Goal: Transaction & Acquisition: Purchase product/service

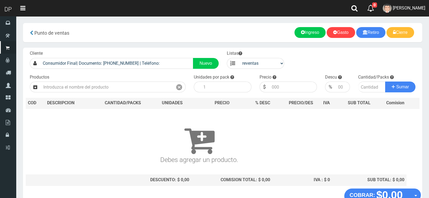
select select "3"
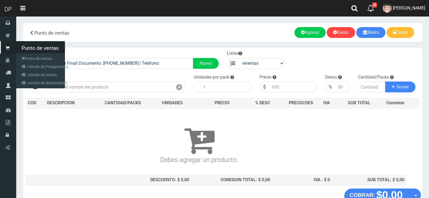
scroll to position [36, 0]
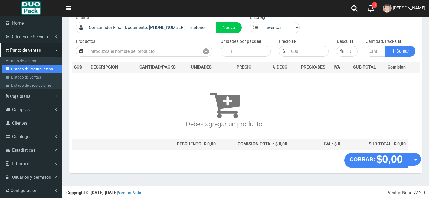
click at [30, 69] on link "Listado de Presupuestos" at bounding box center [32, 69] width 60 height 8
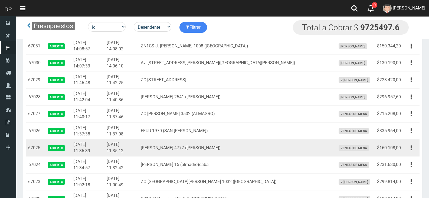
scroll to position [502, 0]
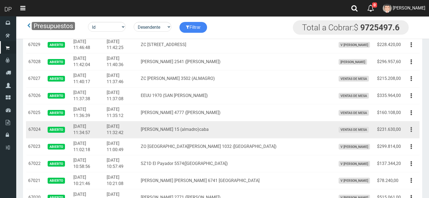
click at [409, 132] on button "button" at bounding box center [411, 129] width 12 height 9
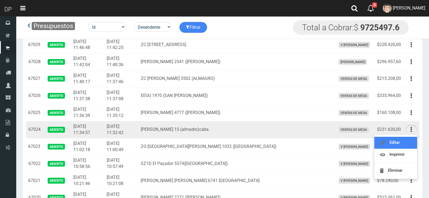
click at [403, 145] on link "Editar" at bounding box center [395, 143] width 43 height 12
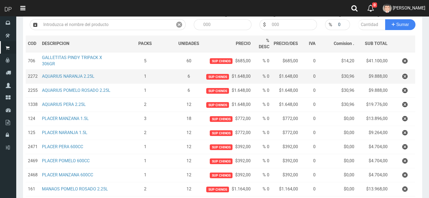
scroll to position [54, 0]
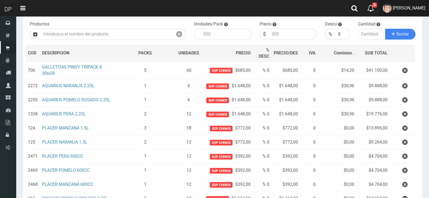
click at [412, 9] on span "[PERSON_NAME]" at bounding box center [409, 7] width 32 height 5
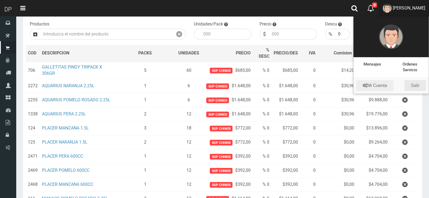
click at [419, 85] on link "Salir" at bounding box center [415, 85] width 22 height 11
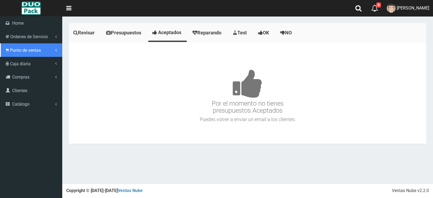
click at [14, 50] on span "Punto de ventas" at bounding box center [25, 50] width 31 height 5
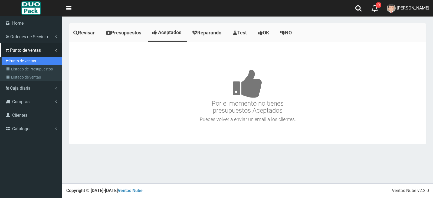
click at [20, 59] on link "Punto de ventas" at bounding box center [32, 61] width 60 height 8
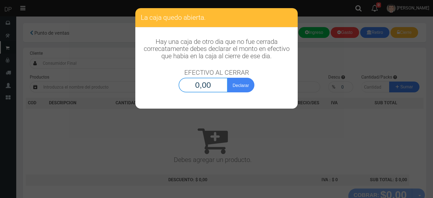
click at [212, 86] on input "0,00" at bounding box center [203, 85] width 49 height 15
type input "1,00"
click at [227, 78] on button "Declarar" at bounding box center [240, 85] width 27 height 15
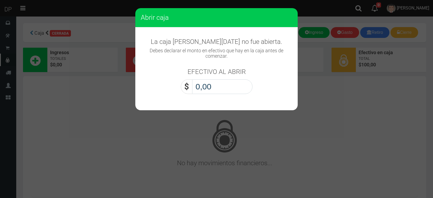
click at [217, 85] on input "0,00" at bounding box center [222, 86] width 60 height 15
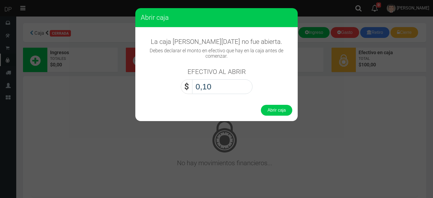
type input "1,00"
click at [261, 105] on button "Abrir caja" at bounding box center [276, 110] width 31 height 11
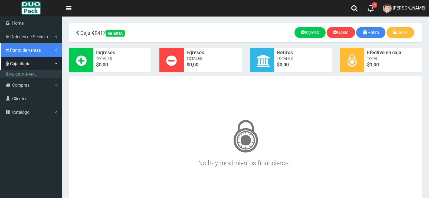
click at [45, 50] on link "Punto de ventas" at bounding box center [31, 50] width 62 height 14
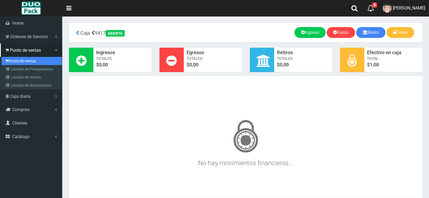
click at [36, 57] on link "Punto de ventas" at bounding box center [32, 61] width 60 height 8
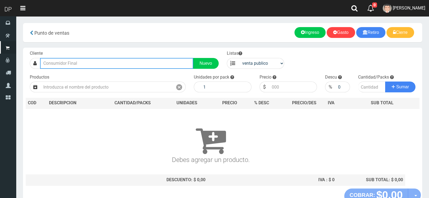
click at [74, 62] on input "text" at bounding box center [116, 63] width 153 height 11
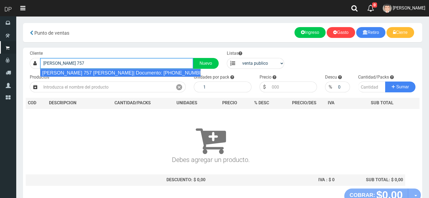
click at [94, 74] on div "[PERSON_NAME] 757 [PERSON_NAME]| Documento: [PHONE_NUMBER] | Teléfono:" at bounding box center [120, 73] width 161 height 8
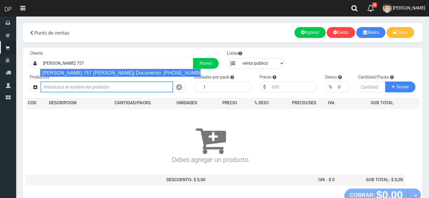
type input "SOLIS 757 MONSERRAT| Documento: 7577777777777777 | Teléfono:"
select select "2"
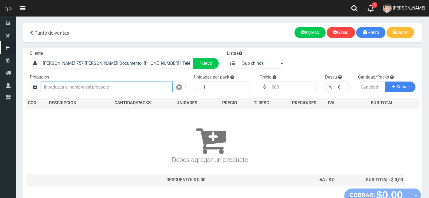
click at [87, 89] on input "text" at bounding box center [107, 86] width 132 height 11
click at [87, 87] on input "text" at bounding box center [107, 86] width 132 height 11
click at [83, 84] on input "text" at bounding box center [107, 86] width 132 height 11
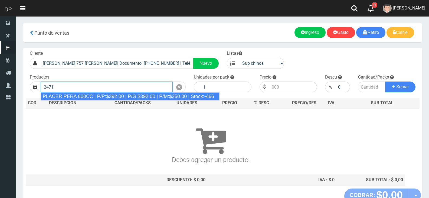
click at [114, 94] on div "PLACER PERA 600CC | P/P:$392.00 | P/G:$392.00 | P/M:$350.00 | Stock:-466" at bounding box center [130, 96] width 179 height 8
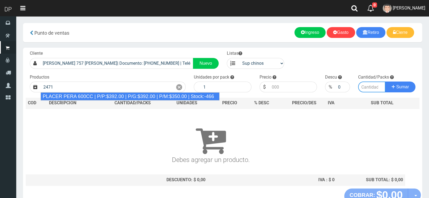
type input "PLACER PERA 600CC | P/P:$392.00 | P/G:$392.00 | P/M:$350.00 | Stock:-466"
type input "12"
type input "392.00"
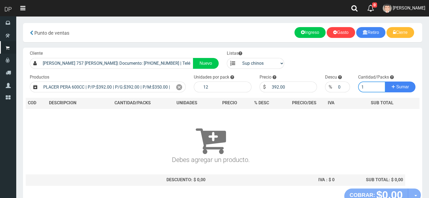
type input "1"
click at [385, 81] on button "Sumar" at bounding box center [400, 86] width 30 height 11
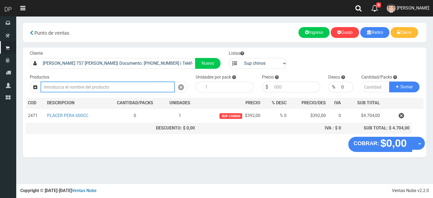
click at [129, 89] on input "text" at bounding box center [108, 86] width 134 height 11
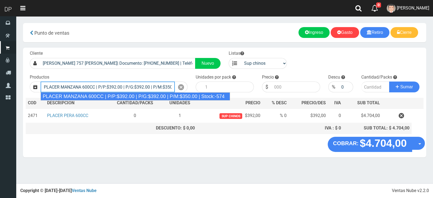
type input "PLACER MANZANA 600CC | P/P:$392.00 | P/G:$392.00 | P/M:$350.00 | Stock:-574"
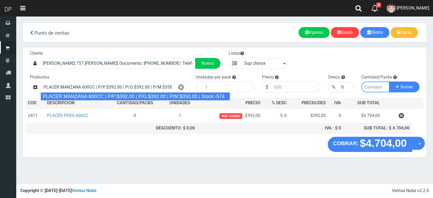
type input "12"
type input "392.00"
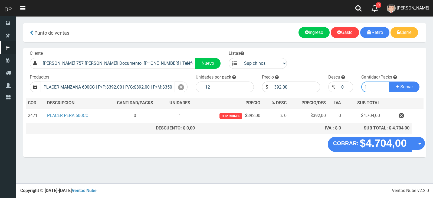
type input "1"
click at [389, 81] on button "Sumar" at bounding box center [404, 86] width 30 height 11
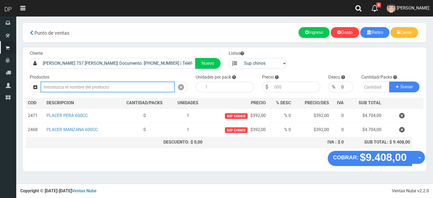
click at [127, 87] on input "text" at bounding box center [108, 86] width 134 height 11
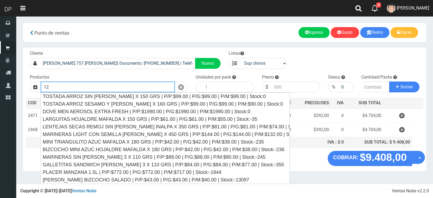
type input "1"
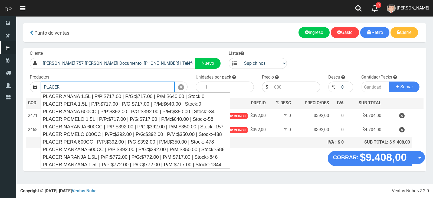
click at [72, 85] on input "PLACER" at bounding box center [108, 86] width 134 height 11
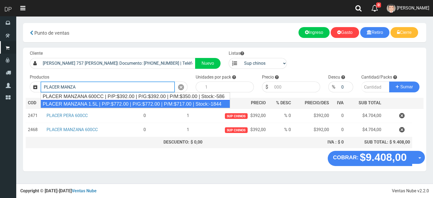
click at [102, 104] on div "PLACER MANZANA 1.5L | P/P:$772.00 | P/G:$772.00 | P/M:$717.00 | Stock:-1844" at bounding box center [135, 104] width 189 height 8
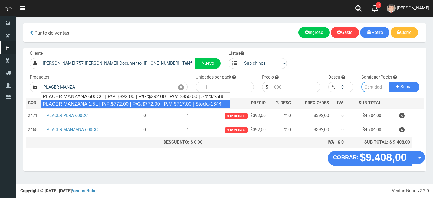
type input "PLACER MANZANA 1.5L | P/P:$772.00 | P/G:$772.00 | P/M:$717.00 | Stock:-1844"
type input "6"
type input "772.00"
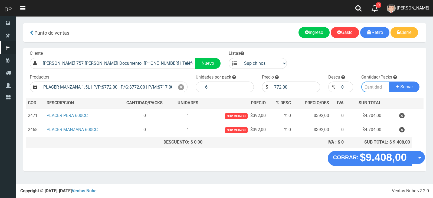
click at [368, 87] on input "number" at bounding box center [375, 86] width 28 height 11
type input "2"
click at [389, 81] on button "Sumar" at bounding box center [404, 86] width 30 height 11
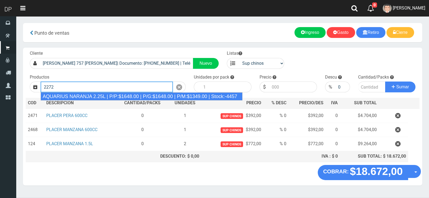
click at [152, 95] on div "AQUARIUS NARANJA 2.25L | P/P:$1648.00 | P/G:$1648.00 | P/M:$1349.00 | Stock:-44…" at bounding box center [142, 96] width 202 height 8
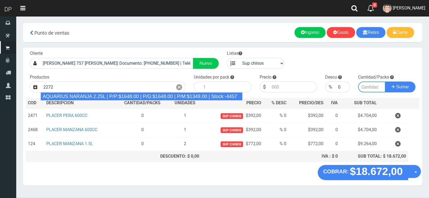
type input "AQUARIUS NARANJA 2.25L | P/P:$1648.00 | P/G:$1648.00 | P/M:$1349.00 | Stock:-44…"
type input "6"
type input "1648.00"
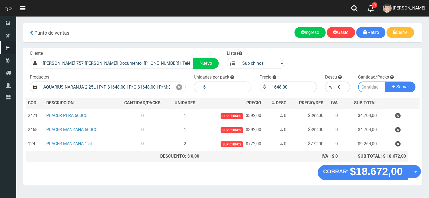
click at [364, 89] on input "number" at bounding box center [372, 86] width 28 height 11
type input "2"
click at [385, 81] on button "Sumar" at bounding box center [400, 86] width 30 height 11
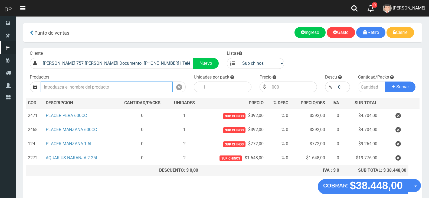
click at [115, 87] on input "Introduzca los productos" at bounding box center [107, 86] width 132 height 11
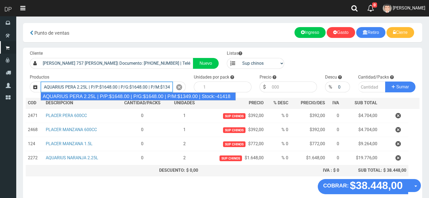
type input "AQUARIUS PERA 2.25L | P/P:$1648.00 | P/G:$1648.00 | P/M:$1349.00 | Stock:-41418"
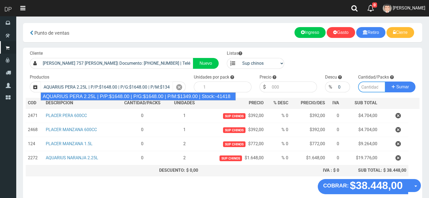
type input "6"
type input "1648.00"
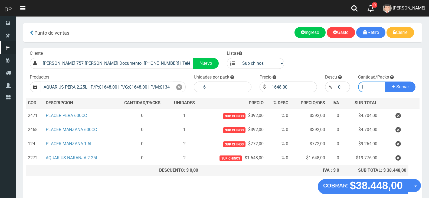
type input "1"
click at [385, 81] on button "Sumar" at bounding box center [400, 86] width 30 height 11
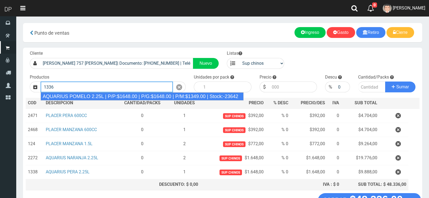
click at [117, 97] on div "AQUARIUS POMELO 2.25L | P/P:$1648.00 | P/G:$1648.00 | P/M:$1349.00 | Stock:-236…" at bounding box center [142, 96] width 203 height 8
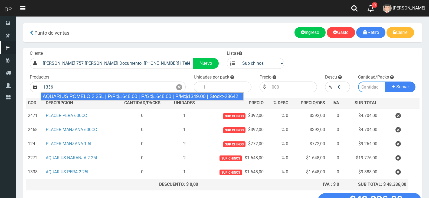
type input "AQUARIUS POMELO 2.25L | P/P:$1648.00 | P/G:$1648.00 | P/M:$1349.00 | Stock:-236…"
type input "6"
type input "1648.00"
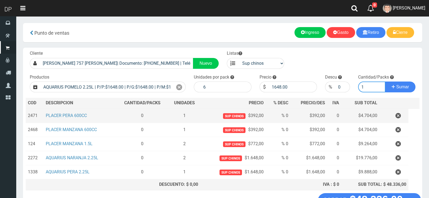
type input "1"
click at [385, 81] on button "Sumar" at bounding box center [400, 86] width 30 height 11
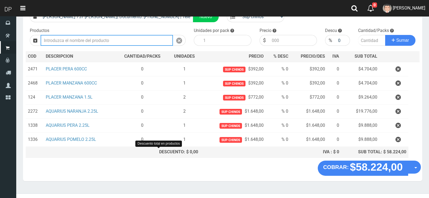
scroll to position [54, 0]
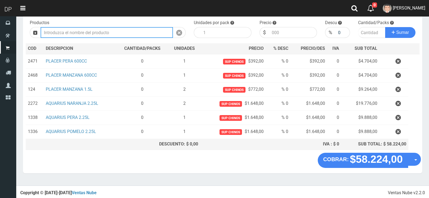
click at [84, 34] on input "Introduzca los productos" at bounding box center [107, 32] width 132 height 11
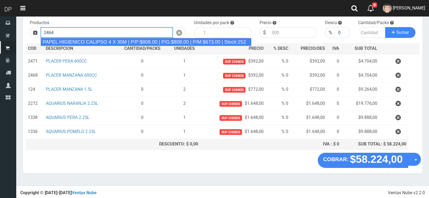
click at [73, 41] on div "PAPEL HIGIENICO CALIPSO 4 X 30M | P/P:$808.00 | P/G:$808.00 | P/M:$673.00 | Sto…" at bounding box center [146, 42] width 211 height 8
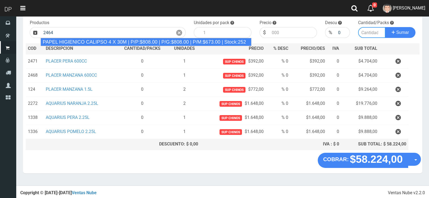
type input "PAPEL HIGIENICO CALIPSO 4 X 30M | P/P:$808.00 | P/G:$808.00 | P/M:$673.00 | Sto…"
type input "12"
type input "808.00"
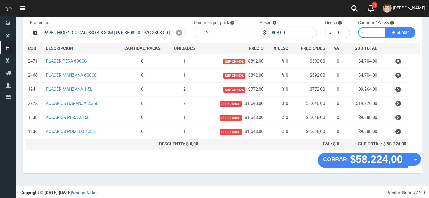
type input "5"
click at [385, 27] on button "Sumar" at bounding box center [400, 32] width 30 height 11
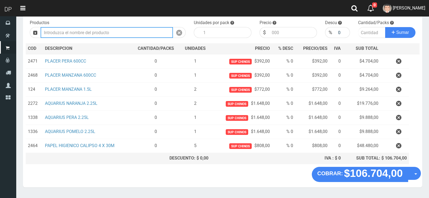
click at [64, 29] on input "Introduzca los productos" at bounding box center [107, 32] width 132 height 11
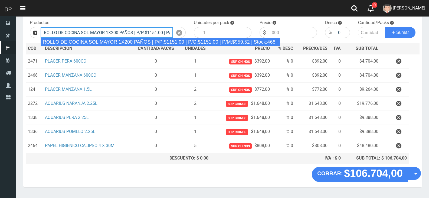
type input "ROLLO DE COCINA SOL MAYOR 1X200 PAÑOS | P/P:$1151.00 | P/G:$1151.00 | P/M:$959.…"
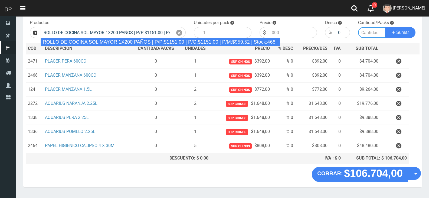
type input "12"
type input "1151.00"
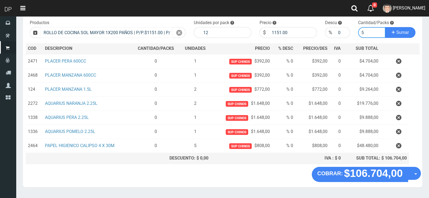
type input "5"
click at [385, 27] on button "Sumar" at bounding box center [400, 32] width 30 height 11
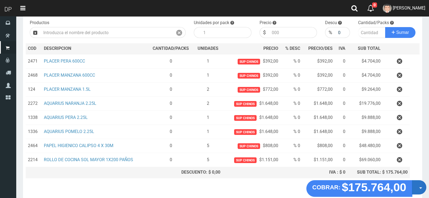
click at [417, 186] on button "Opciones" at bounding box center [419, 187] width 14 height 14
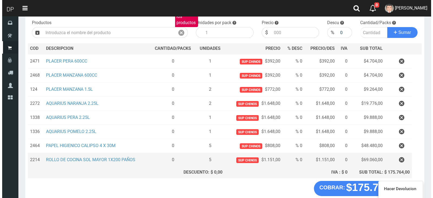
scroll to position [83, 0]
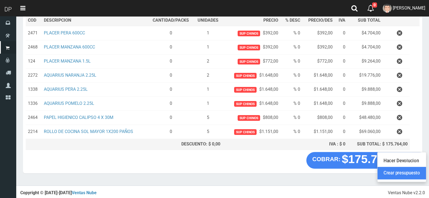
click at [388, 173] on link "Crear presupuesto" at bounding box center [401, 173] width 48 height 12
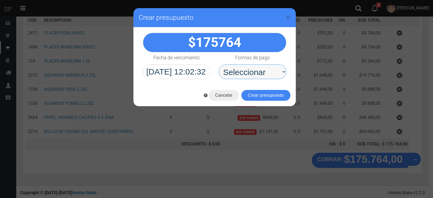
click at [236, 71] on select "Seleccionar Efectivo Tarjeta de Crédito Depósito Débito" at bounding box center [253, 71] width 68 height 15
select select "Efectivo"
click at [219, 64] on select "Seleccionar Efectivo Tarjeta de Crédito Depósito Débito" at bounding box center [253, 71] width 68 height 15
drag, startPoint x: 240, startPoint y: 78, endPoint x: 247, endPoint y: 94, distance: 17.3
click at [247, 94] on button "Crear presupuesto" at bounding box center [265, 95] width 49 height 11
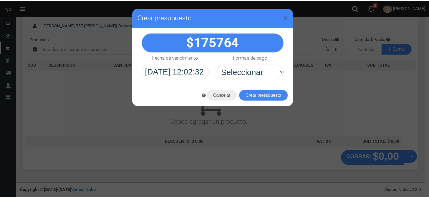
scroll to position [36, 0]
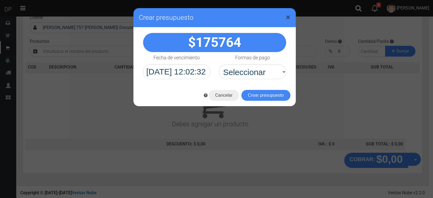
click at [287, 15] on span "×" at bounding box center [288, 17] width 5 height 10
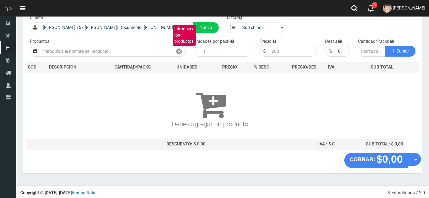
click at [406, 8] on span "[PERSON_NAME]" at bounding box center [409, 7] width 32 height 5
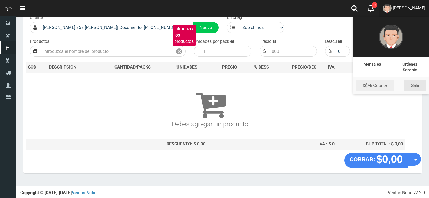
click at [416, 87] on link "Salir" at bounding box center [415, 85] width 22 height 11
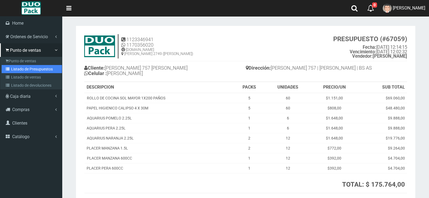
click at [37, 68] on link "Listado de Presupuestos" at bounding box center [32, 69] width 60 height 8
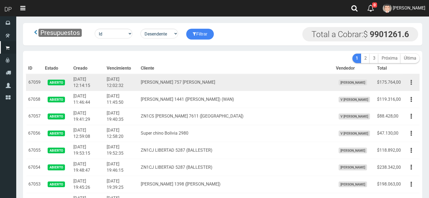
click at [414, 83] on button "button" at bounding box center [411, 82] width 12 height 9
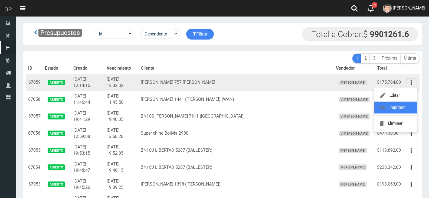
click at [410, 106] on link "Imprimir" at bounding box center [395, 107] width 43 height 12
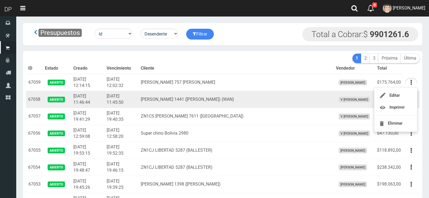
click at [410, 106] on td "Editar Imprimir Eliminar" at bounding box center [411, 99] width 17 height 17
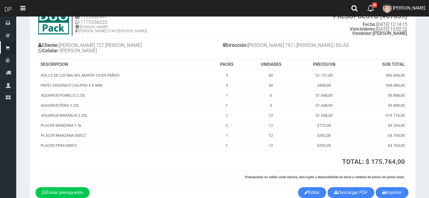
scroll to position [52, 0]
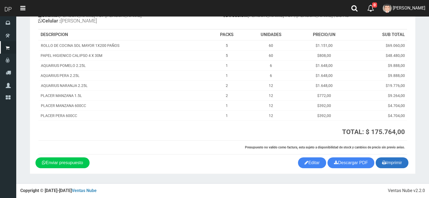
click at [395, 163] on button "Imprimir" at bounding box center [392, 162] width 33 height 11
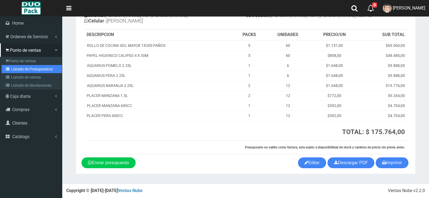
click at [32, 68] on link "Listado de Presupuestos" at bounding box center [32, 69] width 60 height 8
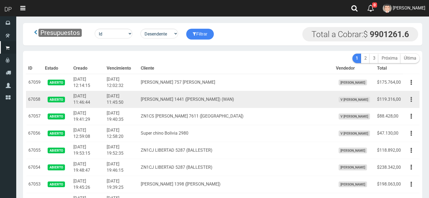
click at [411, 98] on icon "button" at bounding box center [410, 99] width 1 height 9
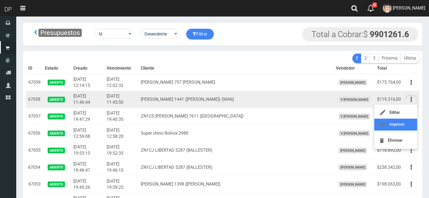
click at [404, 126] on link "Imprimir" at bounding box center [395, 125] width 43 height 12
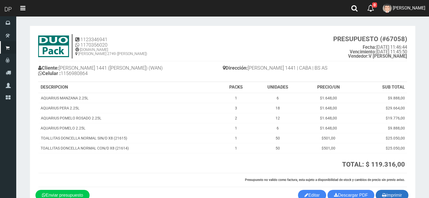
click at [387, 193] on button "Imprimir" at bounding box center [392, 195] width 33 height 11
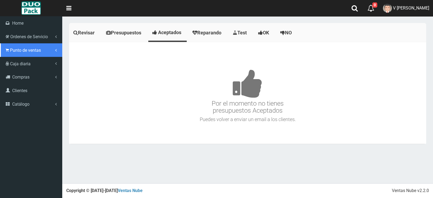
click at [29, 50] on span "Punto de ventas" at bounding box center [25, 50] width 31 height 5
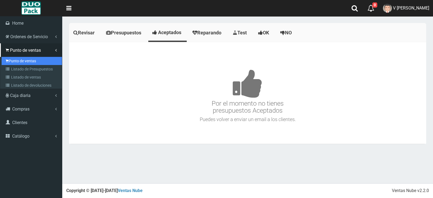
click at [31, 61] on link "Punto de ventas" at bounding box center [32, 61] width 60 height 8
drag, startPoint x: 31, startPoint y: 61, endPoint x: 37, endPoint y: 61, distance: 5.1
click at [31, 61] on link "Punto de ventas" at bounding box center [32, 61] width 60 height 8
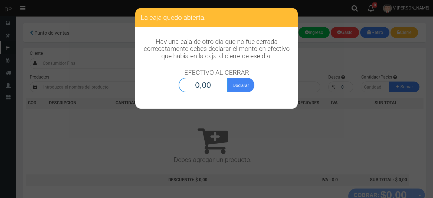
click at [220, 83] on input "0,00" at bounding box center [203, 85] width 49 height 15
type input "1,00"
click at [227, 78] on button "Declarar" at bounding box center [240, 85] width 27 height 15
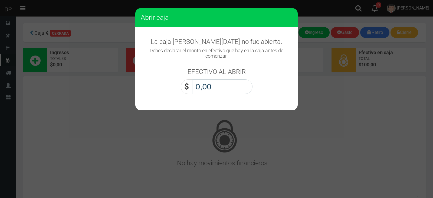
click at [214, 85] on input "0,00" at bounding box center [222, 86] width 60 height 15
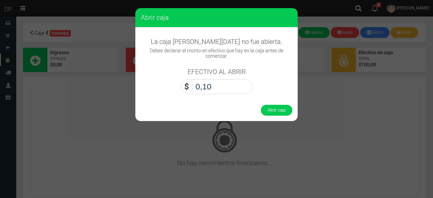
type input "1,00"
click at [261, 105] on button "Abrir caja" at bounding box center [276, 110] width 31 height 11
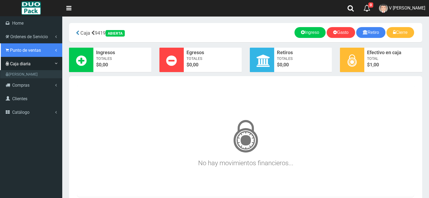
click at [31, 49] on span "Punto de ventas" at bounding box center [25, 50] width 31 height 5
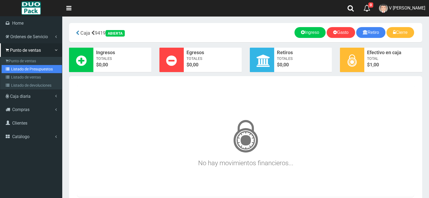
click at [44, 67] on link "Listado de Presupuestos" at bounding box center [32, 69] width 60 height 8
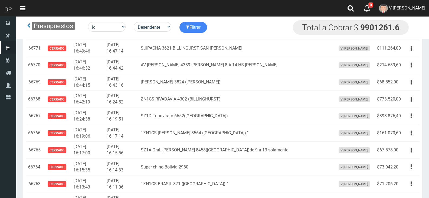
scroll to position [464, 0]
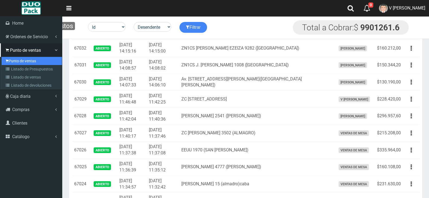
click at [34, 58] on link "Punto de ventas" at bounding box center [32, 61] width 60 height 8
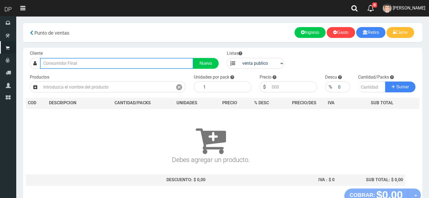
click at [80, 63] on input "text" at bounding box center [116, 63] width 153 height 11
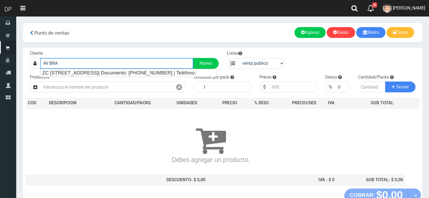
click at [94, 66] on input "AV BRA" at bounding box center [116, 63] width 153 height 11
click at [91, 64] on input "AV BRA" at bounding box center [116, 63] width 153 height 11
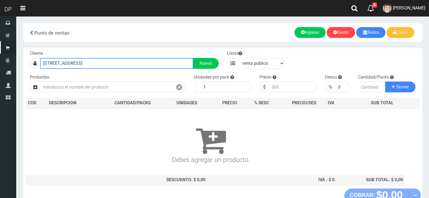
type input "AV BRASIL 3217"
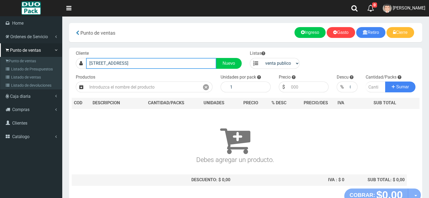
drag, startPoint x: 110, startPoint y: 65, endPoint x: 0, endPoint y: 71, distance: 110.0
click at [0, 72] on div "DP Toggle navigation 0 0" at bounding box center [214, 110] width 429 height 221
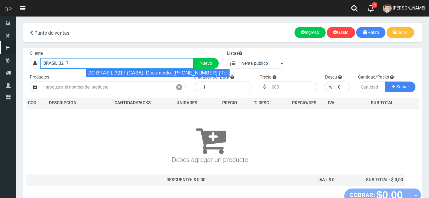
click at [131, 75] on div "ZC BRASIL 3217 (CABA)| Documento: 3265652399 | Teléfono:" at bounding box center [158, 73] width 144 height 8
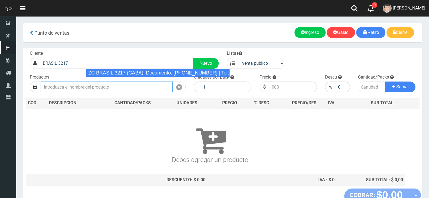
type input "ZC BRASIL 3217 (CABA)| Documento: 3265652399 | Teléfono:"
select select "2"
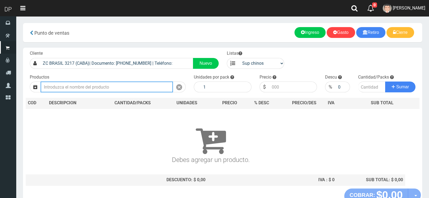
click at [90, 85] on input "text" at bounding box center [107, 86] width 132 height 11
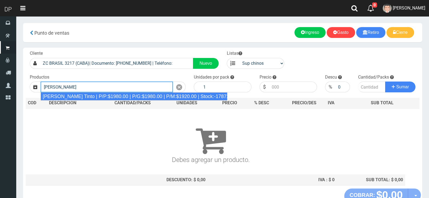
click at [88, 97] on div "Viñas de Balbo Tinto | P/P:$1980.00 | P/G:$1980.00 | P/M:$1920.00 | Stock:-17872" at bounding box center [134, 96] width 187 height 8
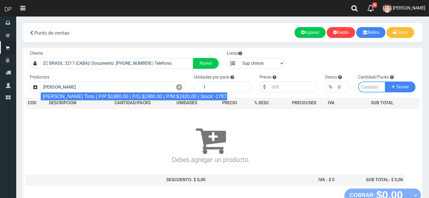
type input "Viñas de Balbo Tinto | P/P:$1980.00 | P/G:$1980.00 | P/M:$1920.00 | Stock:-17872"
type input "6"
type input "1980.00"
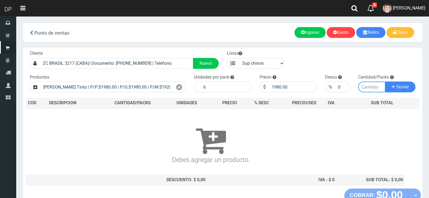
click at [369, 86] on input "number" at bounding box center [372, 86] width 28 height 11
type input "15"
click at [411, 90] on button "Sumar" at bounding box center [400, 86] width 30 height 11
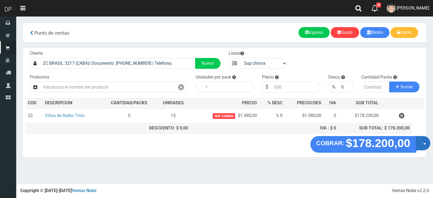
click at [423, 142] on button "Opciones" at bounding box center [423, 143] width 14 height 14
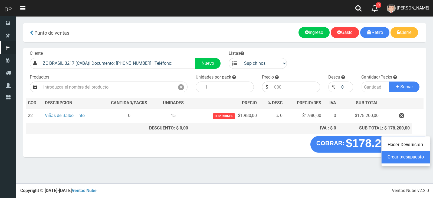
click at [417, 158] on link "Crear presupuesto" at bounding box center [405, 157] width 48 height 12
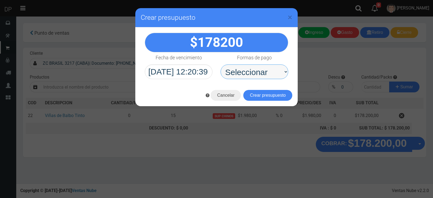
drag, startPoint x: 279, startPoint y: 74, endPoint x: 278, endPoint y: 79, distance: 5.3
click at [279, 74] on select "Seleccionar Efectivo Tarjeta de Crédito Depósito Débito" at bounding box center [254, 71] width 68 height 15
select select "Efectivo"
click at [220, 64] on select "Seleccionar Efectivo Tarjeta de Crédito Depósito Débito" at bounding box center [254, 71] width 68 height 15
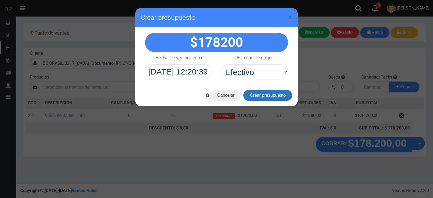
click at [277, 99] on button "Crear presupuesto" at bounding box center [267, 95] width 49 height 11
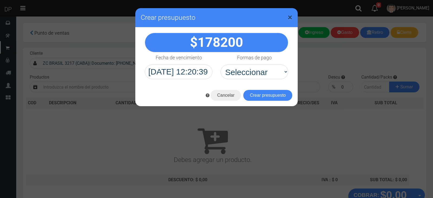
drag, startPoint x: 292, startPoint y: 18, endPoint x: 289, endPoint y: 20, distance: 3.5
click at [292, 18] on div "× Crear presupuesto" at bounding box center [216, 17] width 162 height 19
click at [287, 17] on h3 "Crear presupuesto" at bounding box center [217, 18] width 152 height 8
click at [289, 16] on span "×" at bounding box center [290, 17] width 5 height 10
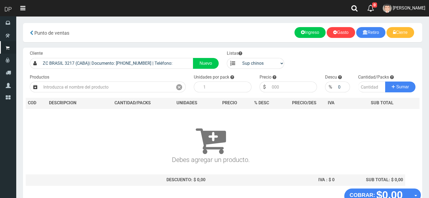
click at [149, 69] on div "Cliente ZC BRASIL 3217 (CABA)| Documento: 3265652399 | Teléfono: Nuevo Listas v…" at bounding box center [222, 118] width 399 height 141
drag, startPoint x: 149, startPoint y: 69, endPoint x: 152, endPoint y: 65, distance: 5.6
click at [149, 69] on div "Cliente ZC BRASIL 3217 (CABA)| Documento: 3265652399 | Teléfono: Nuevo Listas v…" at bounding box center [222, 118] width 399 height 141
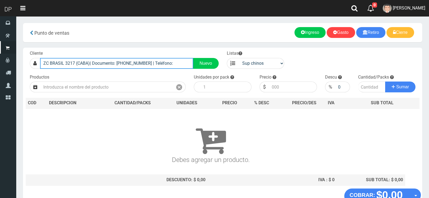
click at [152, 65] on input "ZC BRASIL 3217 (CABA)| Documento: 3265652399 | Teléfono:" at bounding box center [116, 63] width 153 height 11
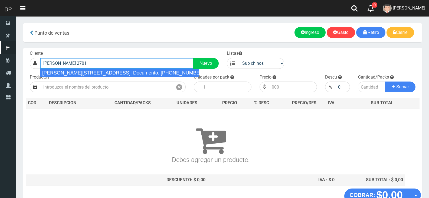
click at [164, 71] on div "ALVARADO 2701 (CABA)| Documento: 27401111111111111 | Teléfono:" at bounding box center [119, 73] width 159 height 8
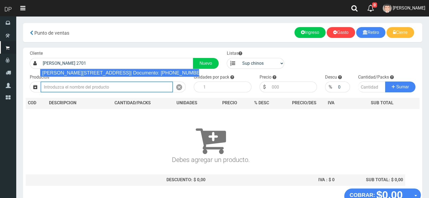
type input "ALVARADO 2701 (CABA)| Documento: 27401111111111111 | Teléfono:"
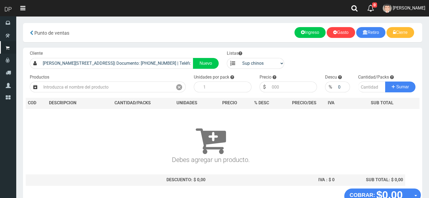
click at [116, 95] on div "Cliente ALVARADO 2701 (CABA)| Documento: 27401111111111111 | Teléfono: Nuevo Li…" at bounding box center [222, 118] width 399 height 141
drag, startPoint x: 116, startPoint y: 95, endPoint x: 114, endPoint y: 89, distance: 6.1
click at [116, 95] on div "Cliente ALVARADO 2701 (CABA)| Documento: 27401111111111111 | Teléfono: Nuevo Li…" at bounding box center [222, 118] width 399 height 141
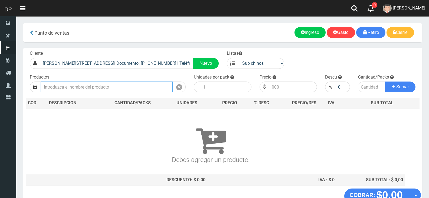
click at [114, 88] on input "text" at bounding box center [107, 86] width 132 height 11
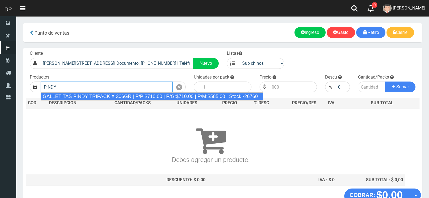
click at [128, 95] on div "GALLETITAS PINDY TRIPACK X 306GR | P/P:$710.00 | P/G:$710.00 | P/M:$585.00 | St…" at bounding box center [152, 96] width 223 height 8
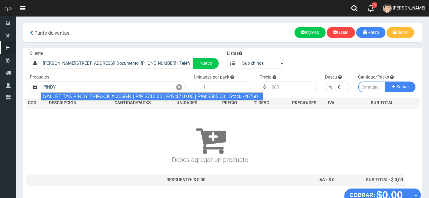
type input "GALLETITAS PINDY TRIPACK X 306GR | P/P:$710.00 | P/G:$710.00 | P/M:$585.00 | St…"
type input "12"
type input "710.00"
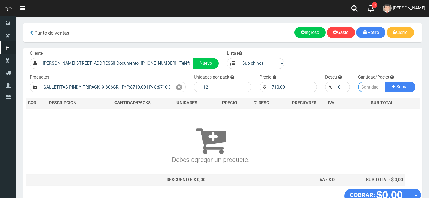
click at [367, 88] on input "number" at bounding box center [372, 86] width 28 height 11
type input "5"
click at [385, 81] on button "Sumar" at bounding box center [400, 86] width 30 height 11
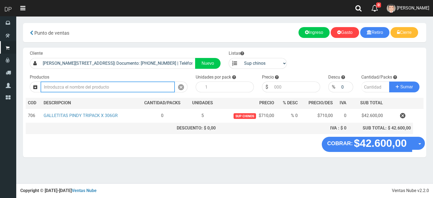
click at [95, 87] on input "text" at bounding box center [108, 86] width 134 height 11
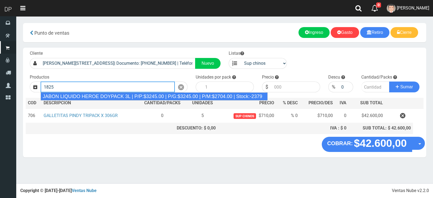
click at [108, 96] on div "JABON LIQUIDO HEROE DOYPACK 3L | P/P:$3245.00 | P/G:$3245.00 | P/M:$2704.00 | S…" at bounding box center [154, 96] width 227 height 8
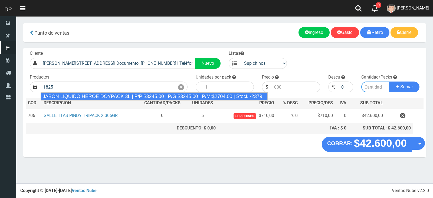
type input "JABON LIQUIDO HEROE DOYPACK 3L | P/P:$3245.00 | P/G:$3245.00 | P/M:$2704.00 | S…"
type input "4"
type input "3245.00"
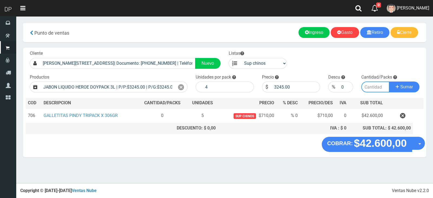
click at [375, 88] on input "number" at bounding box center [375, 86] width 28 height 11
type input "3"
click at [389, 81] on button "Sumar" at bounding box center [404, 86] width 30 height 11
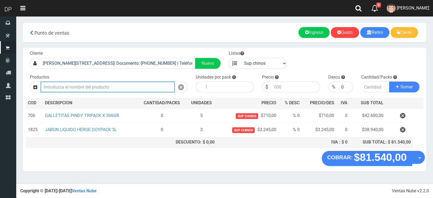
click at [134, 87] on input "text" at bounding box center [108, 86] width 134 height 11
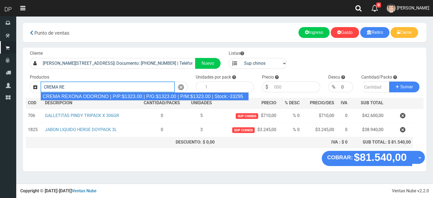
click at [137, 97] on div "CREMA REXONA ODORONO | P/P:$1323.00 | P/G:$1323.00 | P/M:$1323.00 | Stock:-33295" at bounding box center [145, 96] width 208 height 8
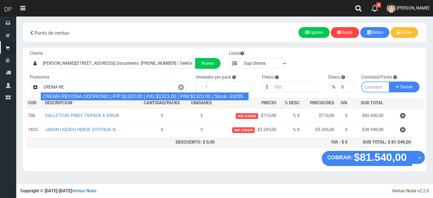
type input "CREMA REXONA ODORONO | P/P:$1323.00 | P/G:$1323.00 | P/M:$1323.00 | Stock:-33295"
type input "12"
type input "1323.00"
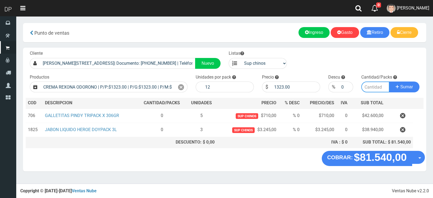
click at [369, 91] on input "number" at bounding box center [375, 86] width 28 height 11
type input "3"
click at [389, 81] on button "Sumar" at bounding box center [404, 86] width 30 height 11
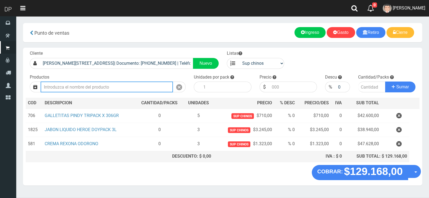
click at [107, 82] on input "text" at bounding box center [107, 86] width 132 height 11
click at [107, 86] on input "text" at bounding box center [107, 86] width 132 height 11
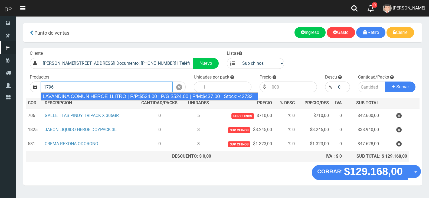
click at [107, 95] on div "LAVANDINA COMUN HEROE 1LITRO | P/P:$524.00 | P/G:$524.00 | P/M:$437.00 | Stock:…" at bounding box center [150, 96] width 218 height 8
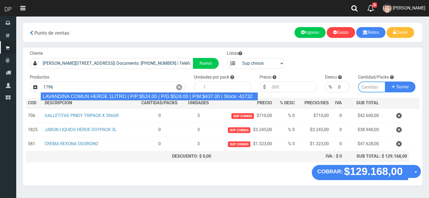
type input "LAVANDINA COMUN HEROE 1LITRO | P/P:$524.00 | P/G:$524.00 | P/M:$437.00 | Stock:…"
type input "15"
type input "524.00"
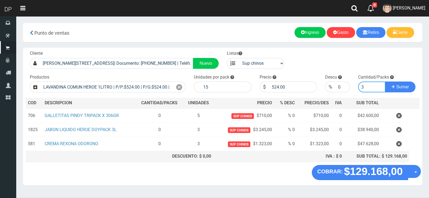
type input "3"
click at [385, 81] on button "Sumar" at bounding box center [400, 86] width 30 height 11
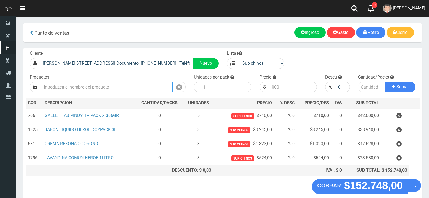
click at [146, 88] on input "text" at bounding box center [107, 86] width 132 height 11
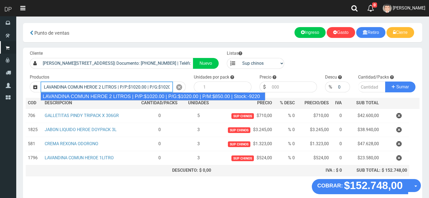
type input "LAVANDINA COMUN HEROE 2 LITROS | P/P:$1020.00 | P/G:$1020.00 | P/M:$850.00 | St…"
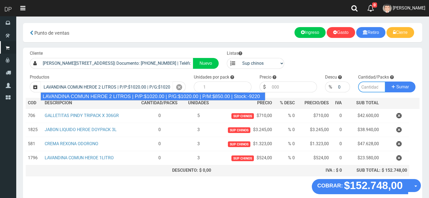
type input "8"
type input "1020.00"
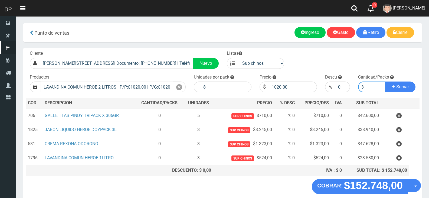
type input "3"
click at [385, 81] on button "Sumar" at bounding box center [400, 86] width 30 height 11
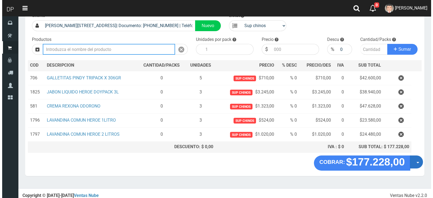
scroll to position [40, 0]
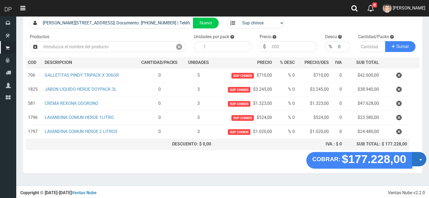
click at [419, 159] on span "button" at bounding box center [420, 160] width 3 height 2
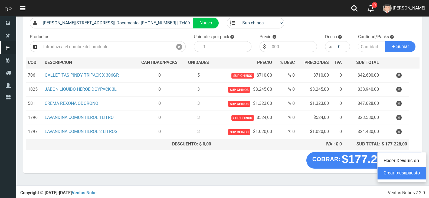
click at [408, 175] on link "Crear presupuesto" at bounding box center [401, 173] width 48 height 12
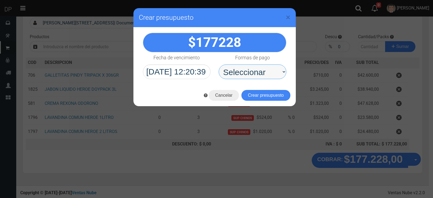
drag, startPoint x: 245, startPoint y: 75, endPoint x: 248, endPoint y: 77, distance: 4.0
click at [245, 75] on select "Seleccionar Efectivo Tarjeta de Crédito Depósito Débito" at bounding box center [253, 71] width 68 height 15
select select "Efectivo"
click at [219, 64] on select "Seleccionar Efectivo Tarjeta de Crédito Depósito Débito" at bounding box center [253, 71] width 68 height 15
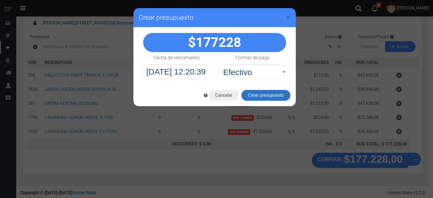
click at [278, 94] on button "Crear presupuesto" at bounding box center [265, 95] width 49 height 11
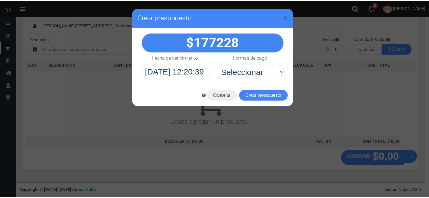
scroll to position [36, 0]
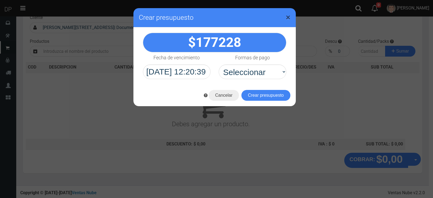
click at [289, 17] on span "×" at bounding box center [288, 17] width 5 height 10
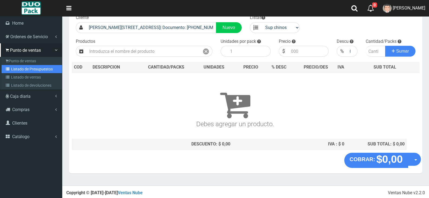
click at [23, 68] on link "Listado de Presupuestos" at bounding box center [32, 69] width 60 height 8
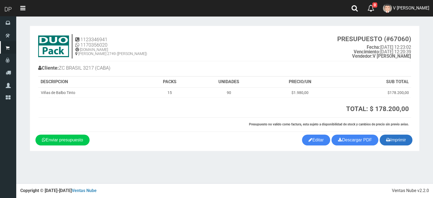
click at [401, 139] on button "Imprimir" at bounding box center [396, 139] width 33 height 11
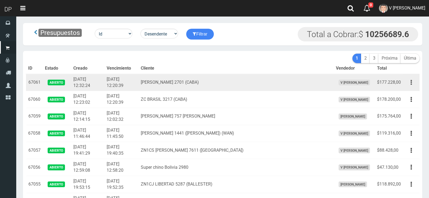
click at [412, 81] on button "button" at bounding box center [411, 82] width 12 height 9
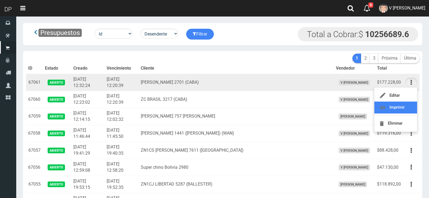
click at [406, 107] on link "Imprimir" at bounding box center [395, 107] width 43 height 12
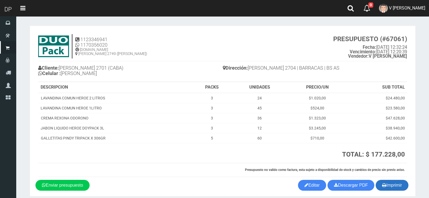
click at [390, 186] on button "Imprimir" at bounding box center [392, 185] width 33 height 11
